Goal: Task Accomplishment & Management: Use online tool/utility

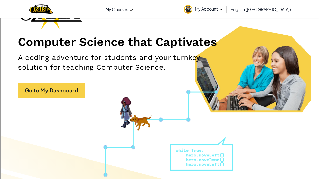
scroll to position [54, 0]
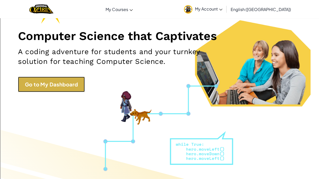
click at [54, 81] on link "Go to My Dashboard" at bounding box center [51, 84] width 67 height 15
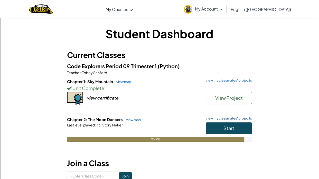
click at [218, 118] on link "view my classmates' projects" at bounding box center [227, 118] width 49 height 3
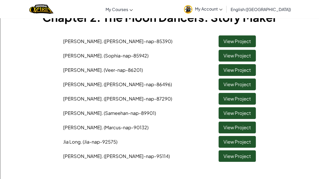
scroll to position [37, 0]
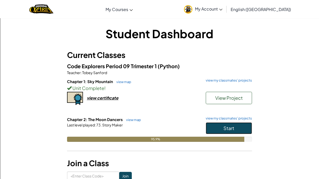
click at [214, 126] on button "Start" at bounding box center [229, 128] width 46 height 12
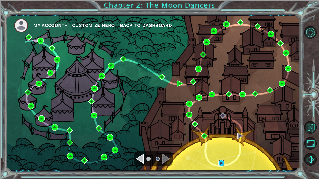
click at [220, 166] on img at bounding box center [221, 163] width 6 height 6
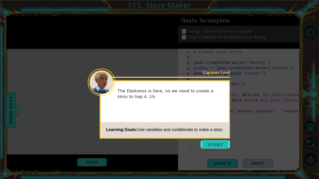
click at [222, 149] on button "Start" at bounding box center [215, 144] width 29 height 8
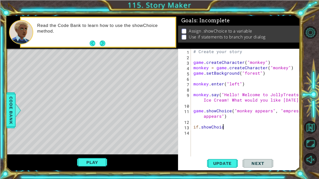
scroll to position [0, 2]
type textarea "if"
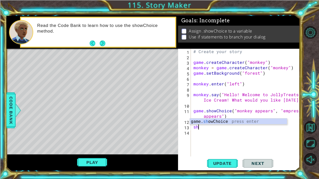
scroll to position [0, 0]
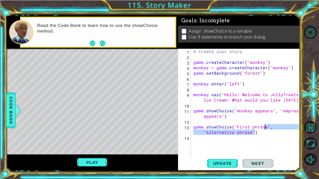
type textarea "game.showChoice("First phrase", "Alternative phrase")"
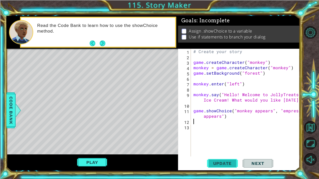
click at [214, 163] on span "Update" at bounding box center [222, 163] width 29 height 5
click at [103, 47] on button "Next" at bounding box center [102, 43] width 7 height 7
click at [270, 111] on div "# Create your story game . createCharacter ( "monkey" ) monkey = game . createC…" at bounding box center [246, 108] width 109 height 119
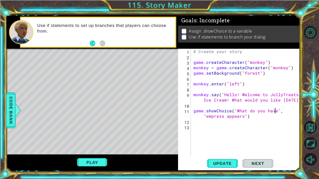
scroll to position [0, 5]
click at [242, 118] on div "# Create your story game . createCharacter ( "monkey" ) monkey = game . createC…" at bounding box center [246, 108] width 109 height 119
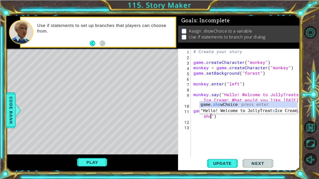
type textarea "game.showChoice("What do you have?", "Exit shop")"
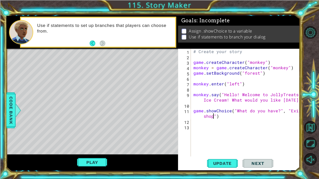
scroll to position [0, 0]
type textarea "i"
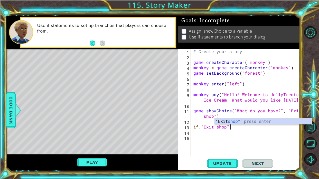
type textarea "if. "Exit shop":"
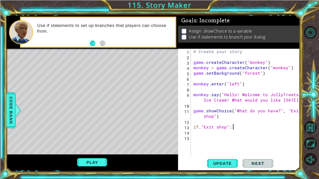
scroll to position [0, 0]
click at [203, 128] on div "# Create your story game . createCharacter ( "monkey" ) monkey = game . createC…" at bounding box center [246, 108] width 109 height 119
click at [231, 126] on div "# Create your story game . createCharacter ( "monkey" ) monkey = game . createC…" at bounding box center [246, 108] width 109 height 119
type textarea "if. ("Exit shop"):"
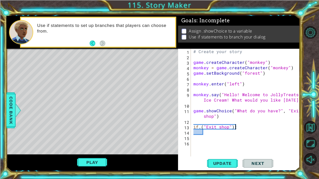
scroll to position [0, 3]
click at [241, 128] on div "# Create your story game . createCharacter ( "monkey" ) monkey = game . createC…" at bounding box center [246, 108] width 109 height 119
click at [290, 112] on div "# Create your story game . createCharacter ( "monkey" ) monkey = game . createC…" at bounding box center [246, 108] width 109 height 119
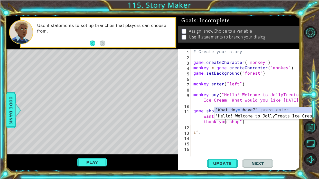
scroll to position [0, 13]
click at [270, 113] on div ""What do you have?" press enter "Hello! Welcome to JollyTreats Ice Cream! What …" at bounding box center [262, 119] width 97 height 25
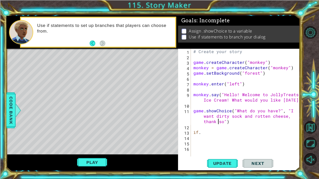
scroll to position [0, 13]
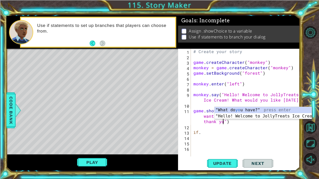
type textarea "game.showChoice("What do you have?", "I want dirty sock and rotten cheese, than…"
click at [249, 138] on div "# Create your story game . createCharacter ( "monkey" ) monkey = game . createC…" at bounding box center [246, 108] width 109 height 119
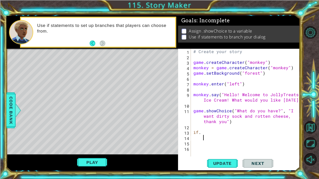
click at [225, 123] on div "# Create your story game . createCharacter ( "monkey" ) monkey = game . createC…" at bounding box center [246, 108] width 109 height 119
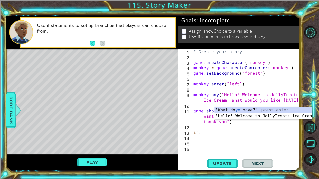
type textarea "game.showChoice("What do you have?", "I want dirty sock and rotten cheese, than…"
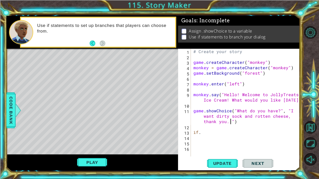
click at [203, 135] on div "# Create your story game . createCharacter ( "monkey" ) monkey = game . createC…" at bounding box center [246, 108] width 109 height 119
click at [217, 159] on button "Update" at bounding box center [222, 163] width 31 height 12
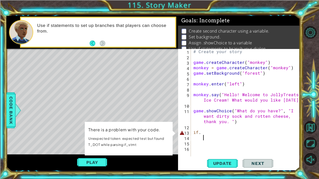
click at [211, 125] on div "# Create your story game . createCharacter ( "monkey" ) monkey = game . createC…" at bounding box center [246, 108] width 109 height 119
click at [207, 130] on div "# Create your story game . createCharacter ( "monkey" ) monkey = game . createC…" at bounding box center [246, 108] width 109 height 119
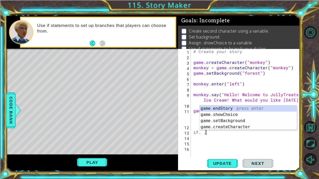
type textarea "if"
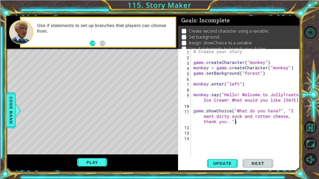
click at [229, 120] on div "# Create your story game . createCharacter ( "monkey" ) monkey = game . createC…" at bounding box center [246, 108] width 109 height 119
click at [227, 159] on button "Update" at bounding box center [222, 163] width 31 height 12
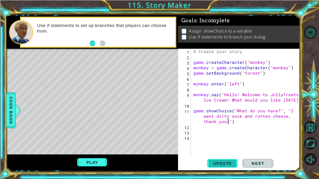
click at [233, 162] on span "Update" at bounding box center [222, 163] width 29 height 5
click at [231, 110] on div "# Create your story game . createCharacter ( "monkey" ) monkey = game . createC…" at bounding box center [246, 108] width 109 height 119
click at [221, 166] on button "Update" at bounding box center [222, 163] width 31 height 12
click at [220, 167] on button "Update" at bounding box center [222, 163] width 31 height 12
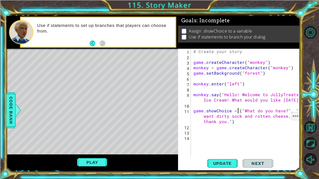
click at [284, 118] on div "# Create your story game . createCharacter ( "monkey" ) monkey = game . createC…" at bounding box center [246, 108] width 109 height 119
type textarea "game.showChoice = ("What do you have?", "I want dirty sock, thank you.")"
click at [247, 112] on div "# Create your story game . createCharacter ( "monkey" ) monkey = game . createC…" at bounding box center [246, 108] width 109 height 119
type textarea "game.showChoice = ("What do you have?", "I want dirty sock, thank you.")"
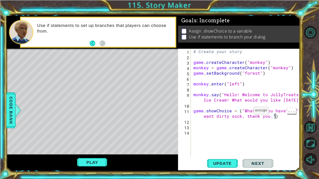
click at [244, 117] on div "# Create your story game . createCharacter ( "monkey" ) monkey = game . createC…" at bounding box center [246, 108] width 109 height 119
click at [193, 111] on div "# Create your story game . createCharacter ( "monkey" ) monkey = game . createC…" at bounding box center [246, 108] width 109 height 119
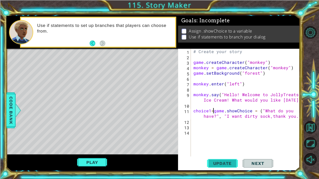
click at [226, 163] on span "Update" at bounding box center [222, 163] width 29 height 5
type textarea "choice1 = game.showChoice = ("What do you have?", "I want dirty sock,thank you.…"
click at [233, 163] on span "Update" at bounding box center [222, 163] width 29 height 5
click at [225, 161] on span "Update" at bounding box center [222, 163] width 29 height 5
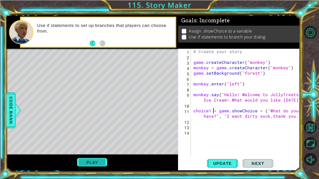
click at [92, 162] on button "Play" at bounding box center [92, 163] width 30 height 10
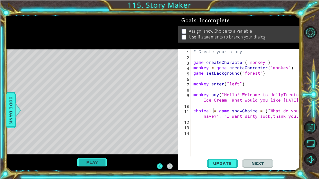
click at [97, 162] on button "Play" at bounding box center [92, 163] width 30 height 10
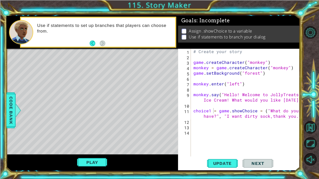
click at [195, 111] on div "# Create your story game . createCharacter ( "monkey" ) monkey = game . createC…" at bounding box center [246, 108] width 109 height 119
click at [192, 111] on div "# Create your story game . createCharacter ( "monkey" ) monkey = game . createC…" at bounding box center [246, 108] width 109 height 119
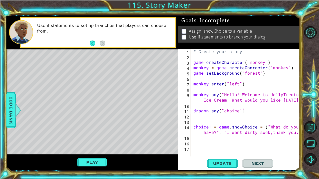
scroll to position [0, 3]
click at [228, 168] on button "Update" at bounding box center [222, 163] width 31 height 12
click at [107, 160] on button "Play" at bounding box center [92, 163] width 30 height 10
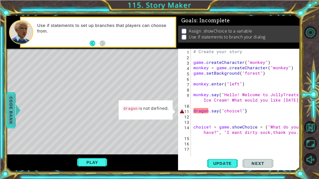
click at [11, 113] on span "Code Bank" at bounding box center [11, 110] width 8 height 31
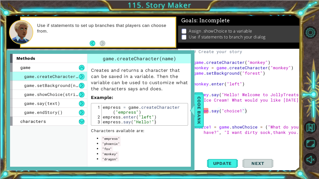
scroll to position [3, 0]
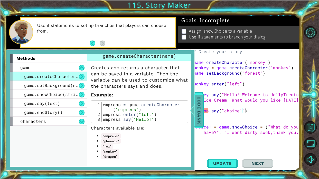
click at [196, 117] on span "Code Bank" at bounding box center [199, 110] width 8 height 31
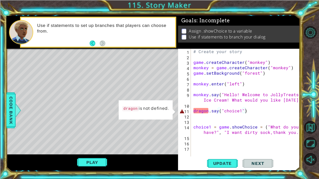
click at [265, 75] on div "# Create your story game . createCharacter ( "monkey" ) monkey = game . createC…" at bounding box center [246, 108] width 109 height 119
click at [193, 110] on div "# Create your story game . createCharacter ( "monkey" ) monkey = game . createC…" at bounding box center [246, 108] width 109 height 119
type textarea "dragon.say("choice1")"
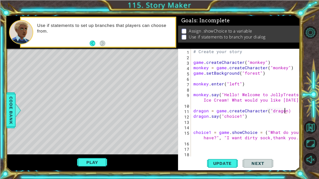
scroll to position [0, 6]
click at [213, 161] on span "Update" at bounding box center [222, 163] width 29 height 5
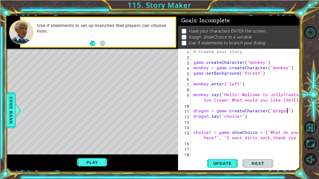
click at [252, 118] on div "# Create your story game . createCharacter ( "monkey" ) monkey = game . createC…" at bounding box center [246, 108] width 109 height 119
type textarea "dragon.say("choice1")"
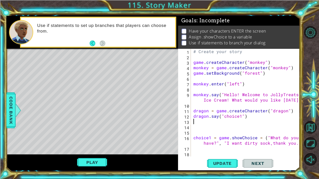
scroll to position [0, 0]
type textarea "dragon.say("choice1")"
click at [193, 111] on div "# Create your story game . createCharacter ( "monkey" ) monkey = game . createC…" at bounding box center [246, 108] width 109 height 119
type textarea "dragon = game.createCharacter("dragon")"
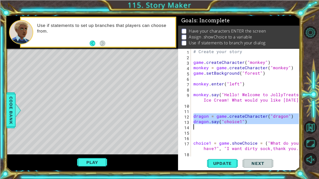
click at [269, 70] on div "# Create your story game . createCharacter ( "monkey" ) monkey = game . createC…" at bounding box center [246, 108] width 109 height 119
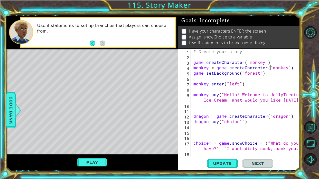
type textarea "game.setBackground("forest")"
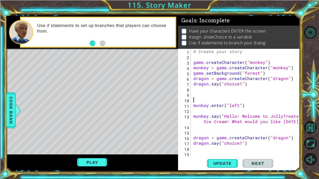
type textarea "monkey.enter("left")"
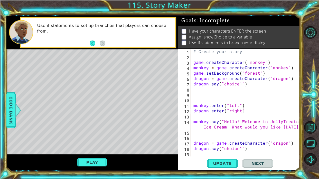
scroll to position [0, 3]
click at [217, 165] on span "Update" at bounding box center [222, 163] width 29 height 5
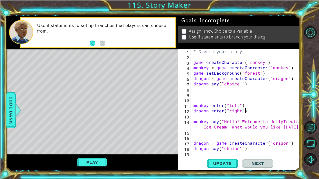
click at [88, 168] on div "Play" at bounding box center [92, 163] width 172 height 16
click at [90, 164] on button "Play" at bounding box center [92, 163] width 30 height 10
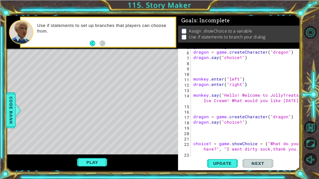
scroll to position [26, 0]
click at [239, 122] on div "game . setBackground ( "forest" ) dragon = game . createCharacter ( "dragon" ) …" at bounding box center [246, 103] width 109 height 119
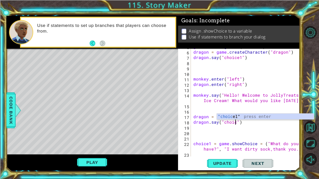
click at [193, 142] on div "game . setBackground ( "forest" ) dragon = game . createCharacter ( "dragon" ) …" at bounding box center [246, 103] width 109 height 119
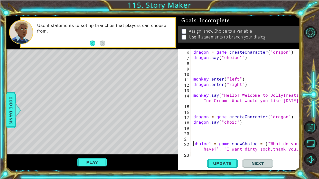
type textarea "choice1 = game.showChoice = ("What do you have?", "I want dirty sock,thank you.…"
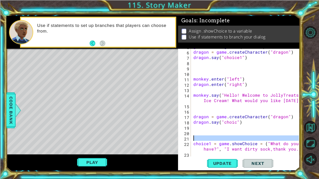
scroll to position [0, 0]
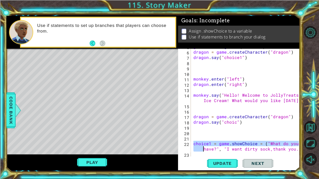
type textarea "choice1 = game.showChoice = ("What do you have?", "I want dirty sock,thank you.…"
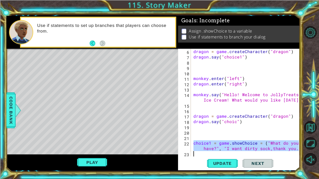
scroll to position [27, 0]
click at [208, 130] on div "dragon = game . createCharacter ( "dragon" ) dragon . say ( "choice1" ) monkey …" at bounding box center [246, 108] width 109 height 119
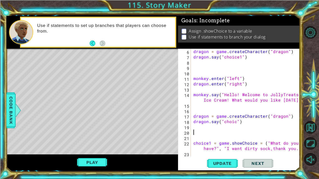
scroll to position [38, 0]
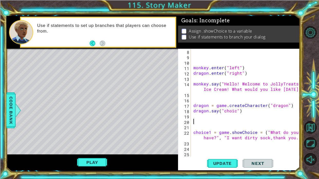
click at [201, 145] on div "monkey . enter ( "left" ) dragon . enter ( "right" ) monkey . say ( "Hello! Wel…" at bounding box center [246, 108] width 109 height 119
type textarea "if choice1==1:"
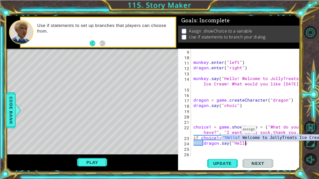
scroll to position [0, 3]
type textarea "dragon.say("Hello")"
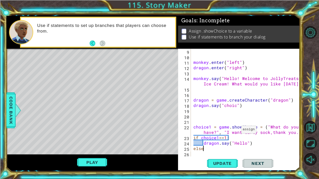
scroll to position [0, 0]
type textarea "else:"
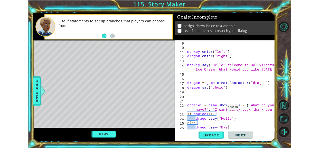
scroll to position [0, 3]
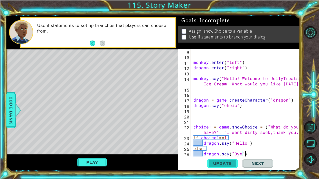
type textarea "dragon.say("Bye")"
click at [228, 168] on button "Update" at bounding box center [222, 163] width 31 height 12
click at [91, 162] on button "Play" at bounding box center [92, 163] width 30 height 10
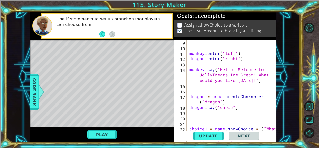
scroll to position [54, 0]
